Goal: Check status: Check status

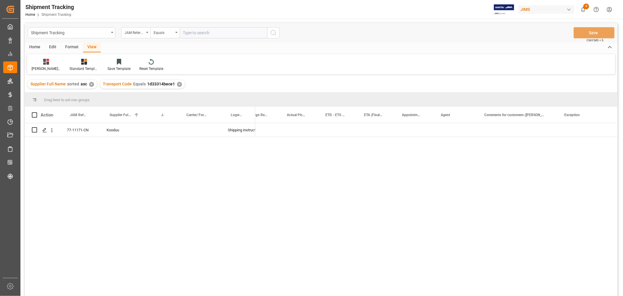
scroll to position [0, 246]
click at [181, 86] on div "Transport Code Equals 1d33314bece1 ✕" at bounding box center [142, 84] width 85 height 9
click at [177, 86] on div "✕" at bounding box center [179, 84] width 5 height 5
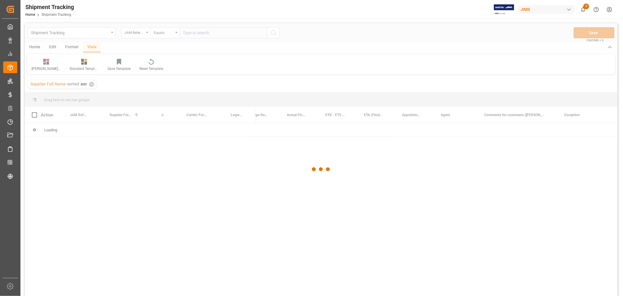
click at [192, 30] on div at bounding box center [321, 169] width 593 height 292
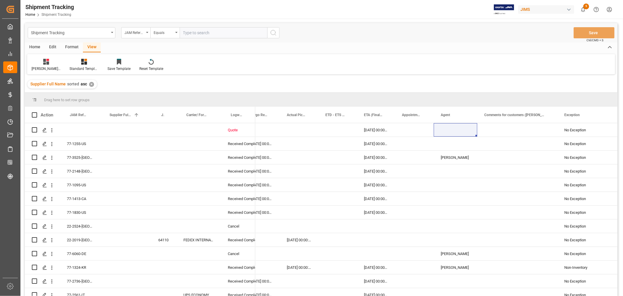
click at [193, 33] on input "text" at bounding box center [224, 32] width 88 height 11
paste input "77-10097-CN"
type input "77-10097-CN"
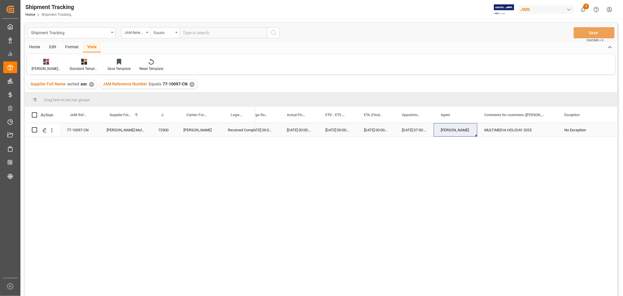
click at [491, 124] on div "MULTIMEDIA HOLIDAY 2025" at bounding box center [518, 129] width 80 height 13
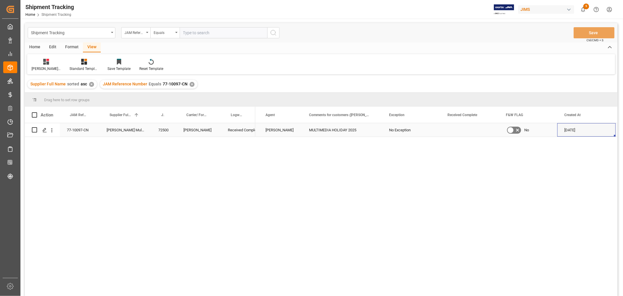
click at [464, 130] on div "Press SPACE to select this row." at bounding box center [470, 129] width 58 height 13
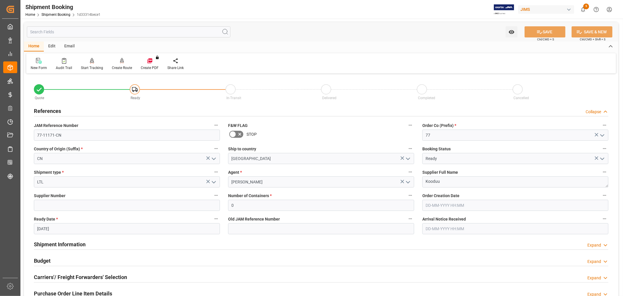
scroll to position [195, 0]
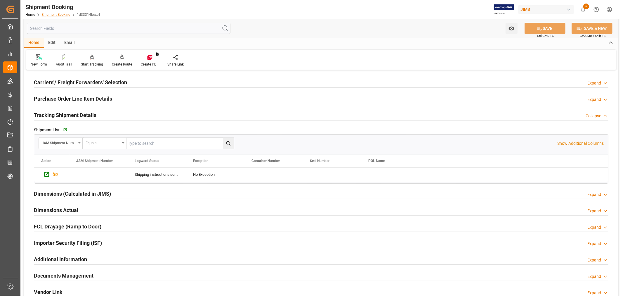
click at [61, 15] on link "Shipment Booking" at bounding box center [56, 15] width 29 height 4
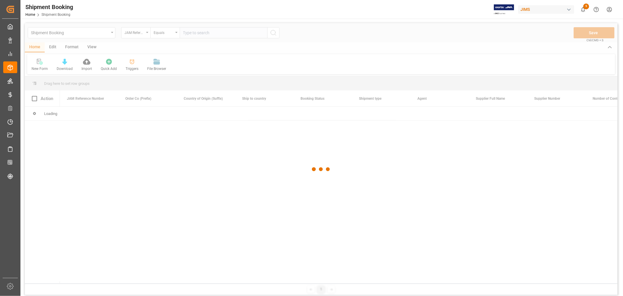
click at [191, 33] on div at bounding box center [321, 169] width 593 height 292
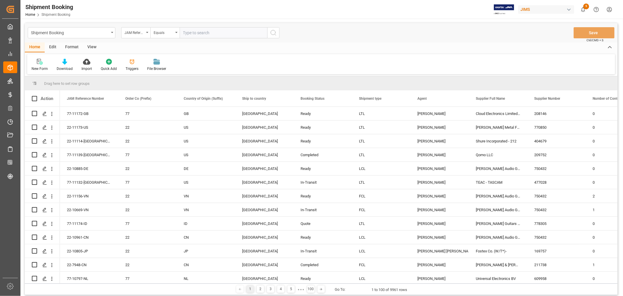
click at [190, 32] on input "text" at bounding box center [224, 32] width 88 height 11
type input "77-10097-cn"
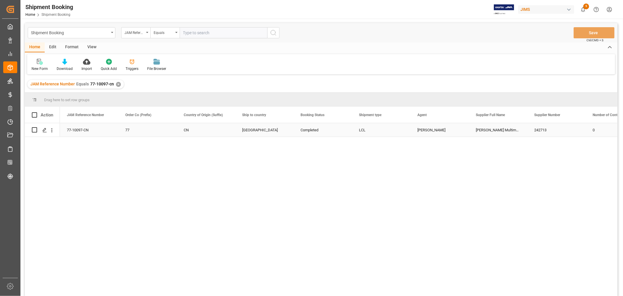
click at [77, 132] on div "77-10097-CN" at bounding box center [89, 129] width 58 height 13
